Goal: Information Seeking & Learning: Compare options

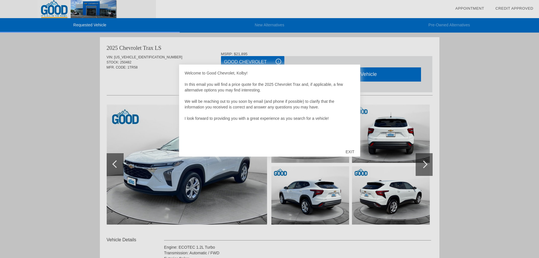
click at [346, 151] on div "EXIT" at bounding box center [350, 151] width 20 height 17
click at [350, 151] on div "EXIT" at bounding box center [350, 151] width 20 height 17
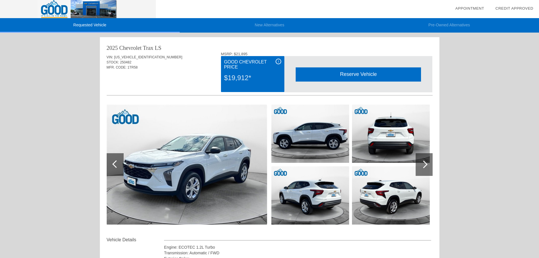
click at [166, 148] on img at bounding box center [187, 164] width 160 height 120
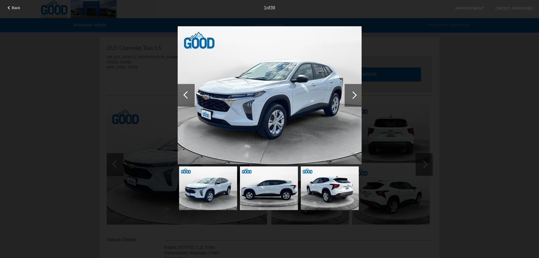
click at [356, 93] on div at bounding box center [353, 95] width 17 height 23
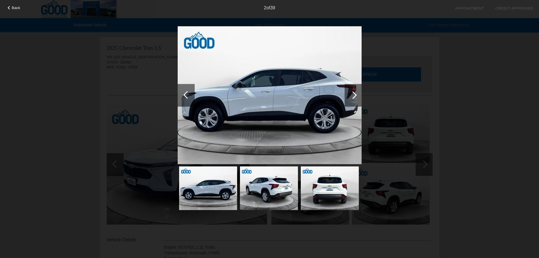
click at [356, 93] on div at bounding box center [353, 95] width 17 height 23
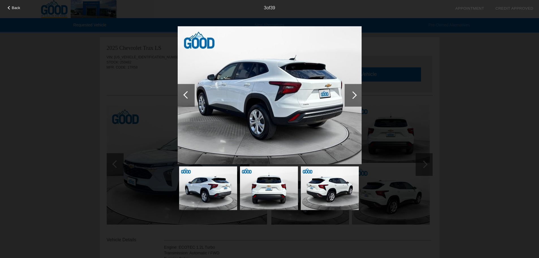
click at [356, 93] on div at bounding box center [353, 95] width 17 height 23
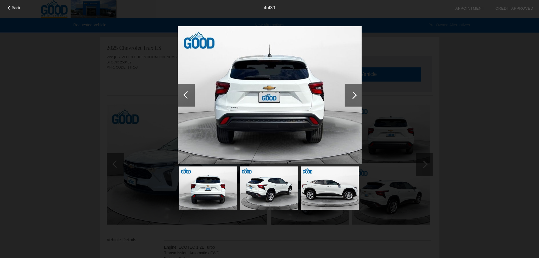
click at [356, 93] on div at bounding box center [353, 95] width 17 height 23
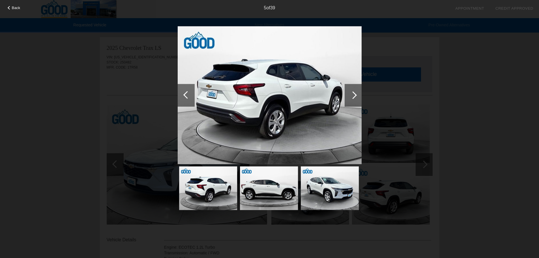
click at [438, 96] on div "Back 5 of 39" at bounding box center [269, 129] width 539 height 258
click at [20, 11] on div "Back 5 of 39" at bounding box center [269, 129] width 539 height 258
click at [13, 9] on span "Back" at bounding box center [16, 8] width 8 height 4
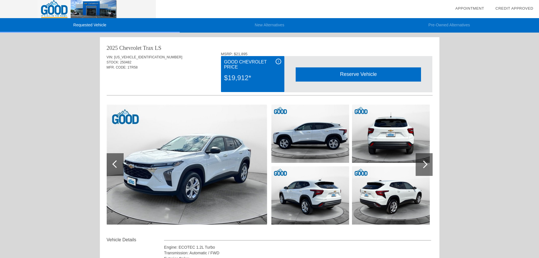
click at [275, 26] on li "New Alternatives" at bounding box center [270, 25] width 180 height 14
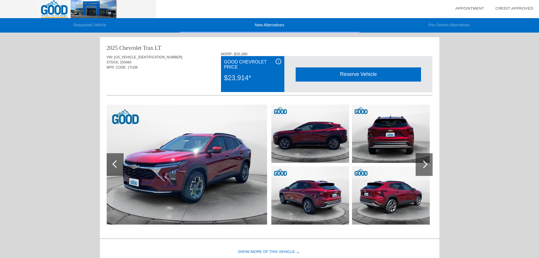
click at [452, 24] on li "Pre-Owned Alternatives" at bounding box center [449, 25] width 180 height 14
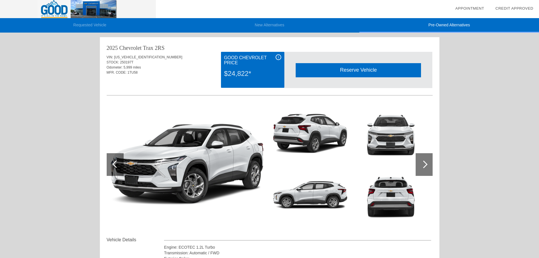
click at [78, 24] on li "Requested Vehicle" at bounding box center [90, 25] width 180 height 14
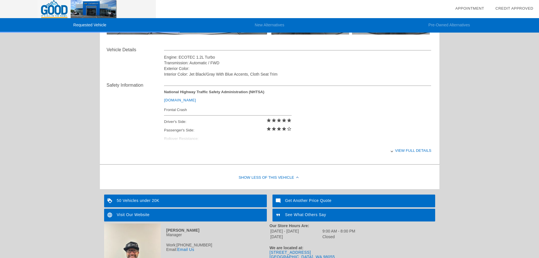
scroll to position [212, 0]
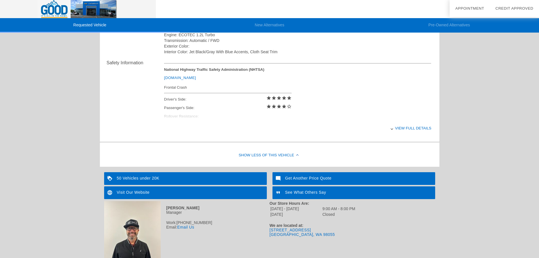
click at [146, 177] on div "50 Vehicles under 20K" at bounding box center [185, 178] width 163 height 13
click at [319, 177] on div "Get Another Price Quote" at bounding box center [354, 178] width 163 height 13
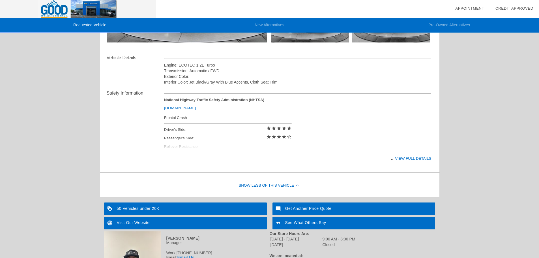
scroll to position [156, 0]
